Goal: Register for event/course

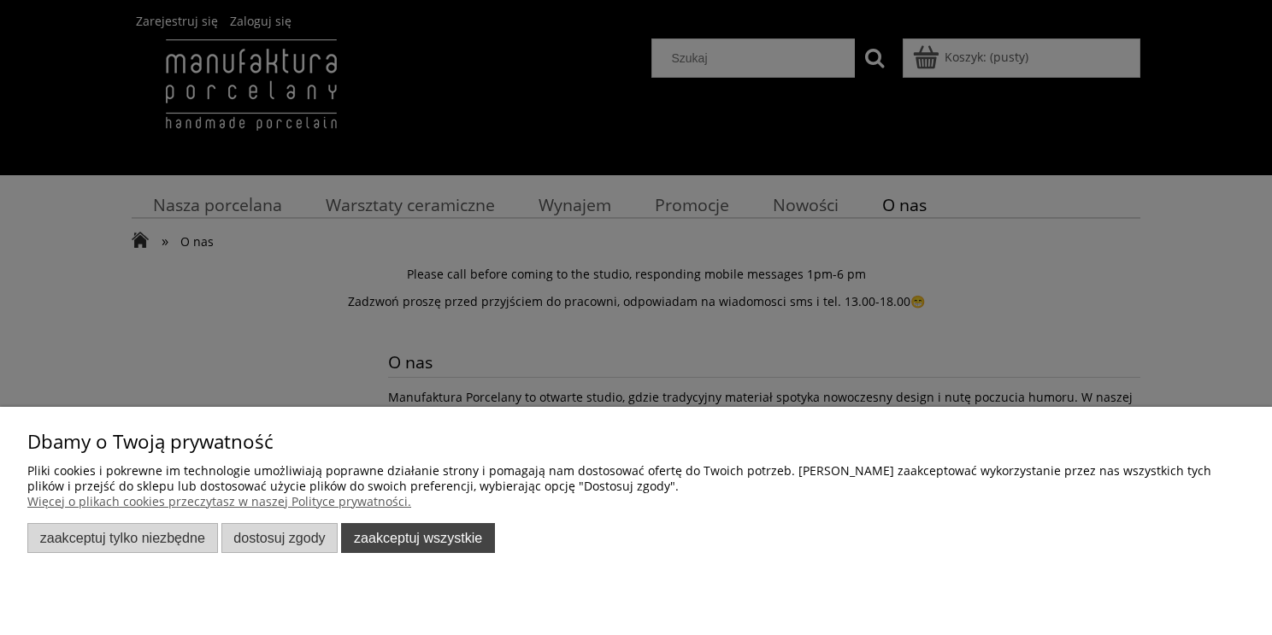
click at [457, 549] on button "Zaakceptuj wszystkie" at bounding box center [418, 538] width 154 height 30
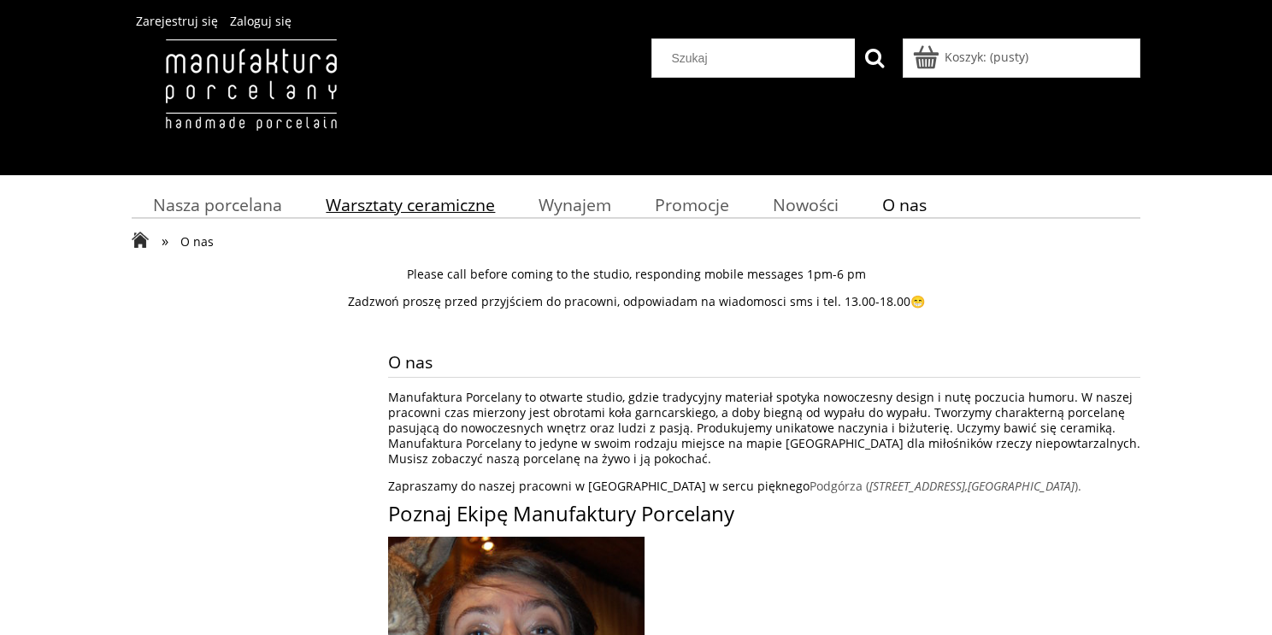
click at [426, 193] on span "Warsztaty ceramiczne" at bounding box center [410, 204] width 169 height 23
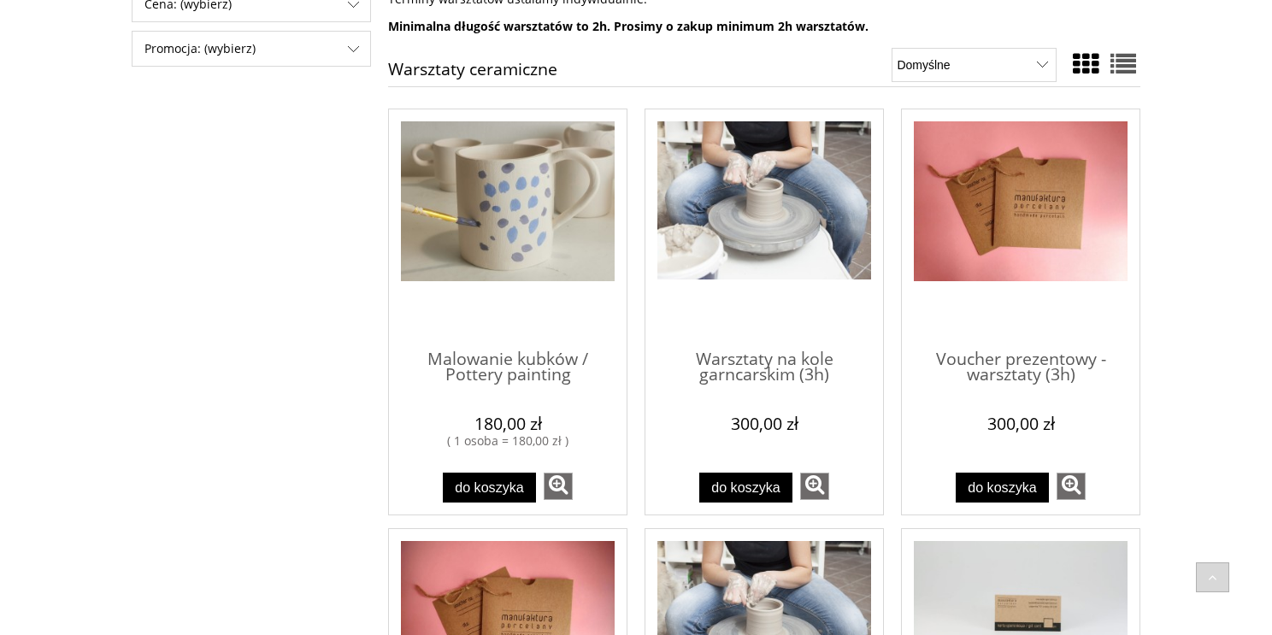
scroll to position [421, 0]
